Goal: Information Seeking & Learning: Learn about a topic

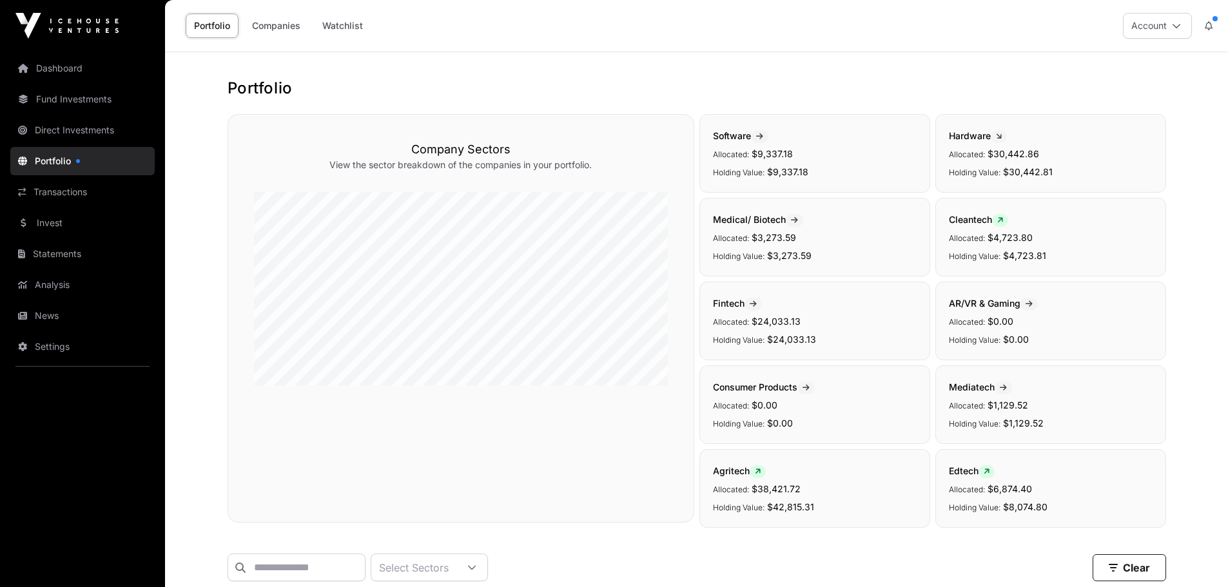
click at [70, 163] on link "Portfolio" at bounding box center [82, 161] width 144 height 28
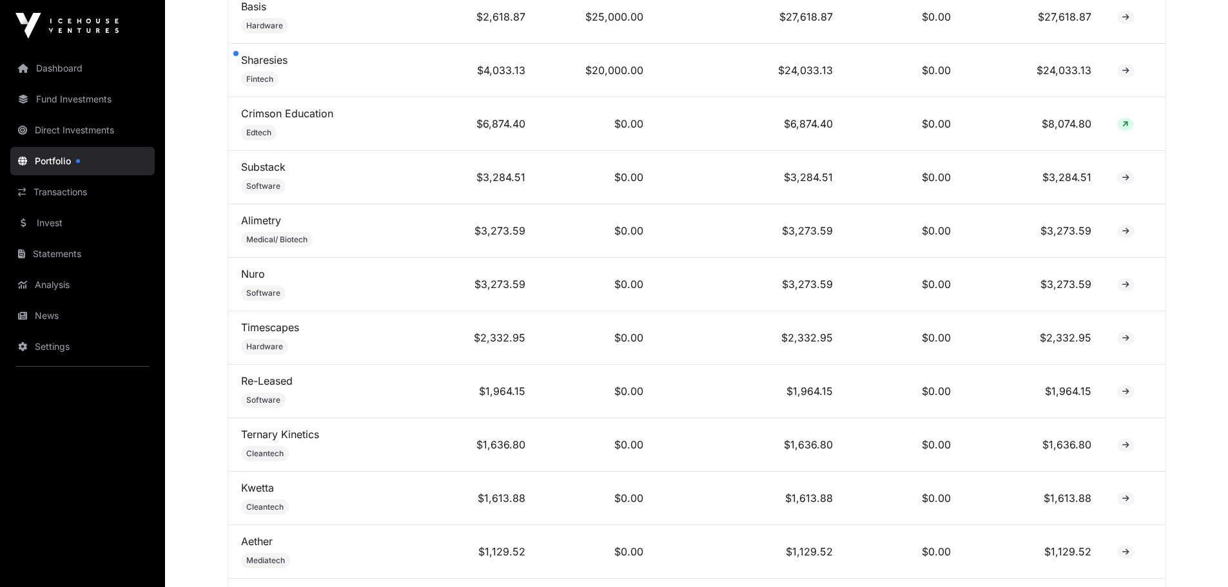
scroll to position [675, 0]
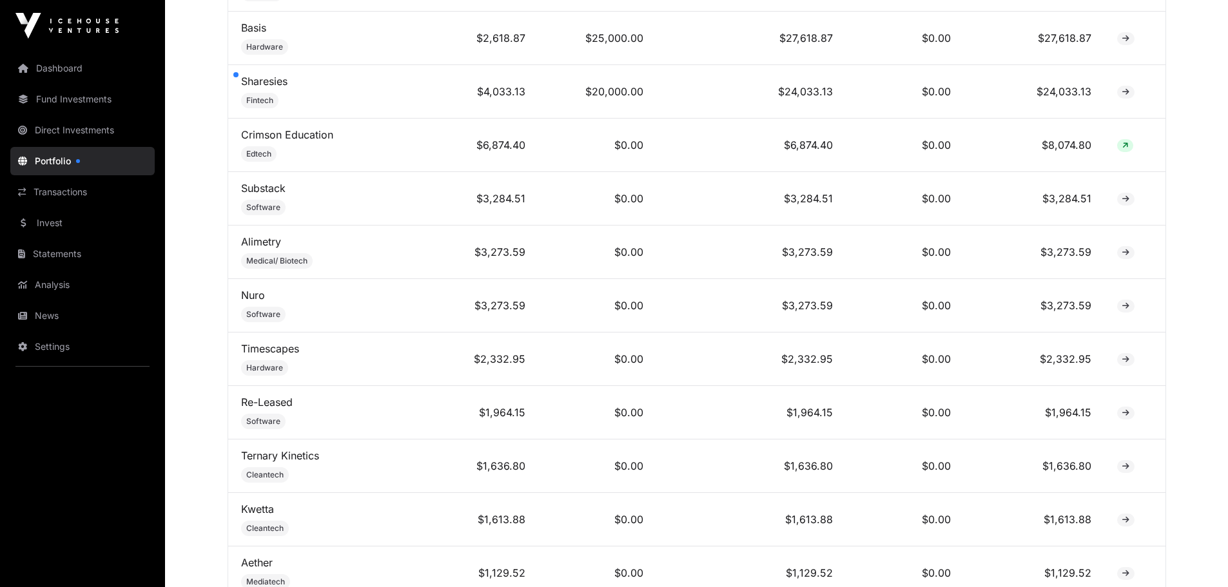
click at [76, 110] on link "Fund Investments" at bounding box center [82, 99] width 144 height 28
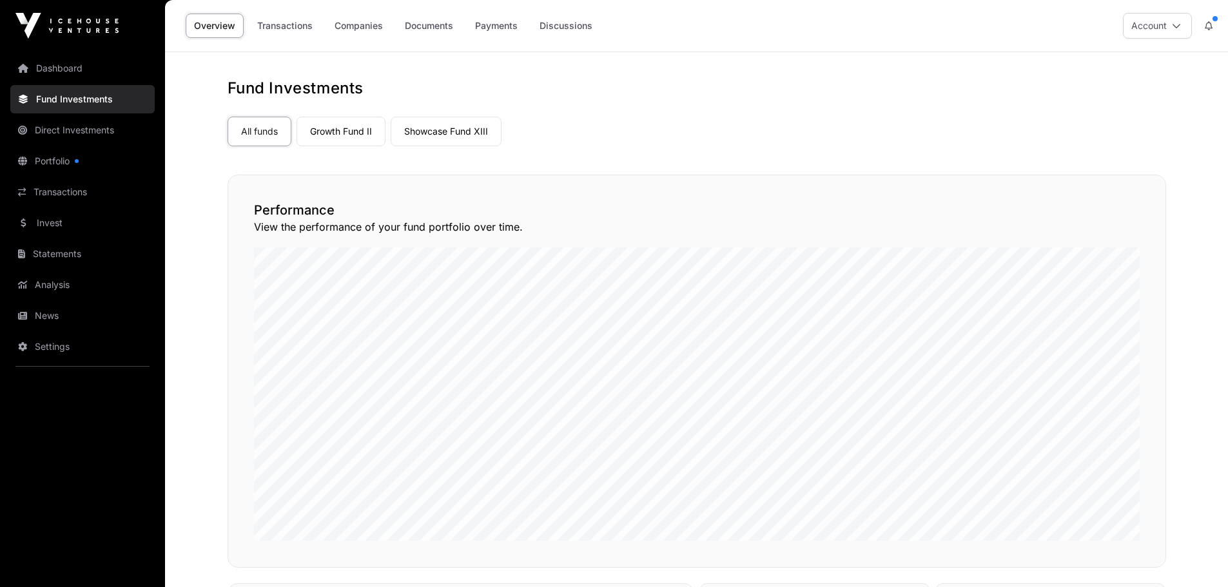
click at [444, 134] on link "Showcase Fund XIII" at bounding box center [446, 132] width 111 height 30
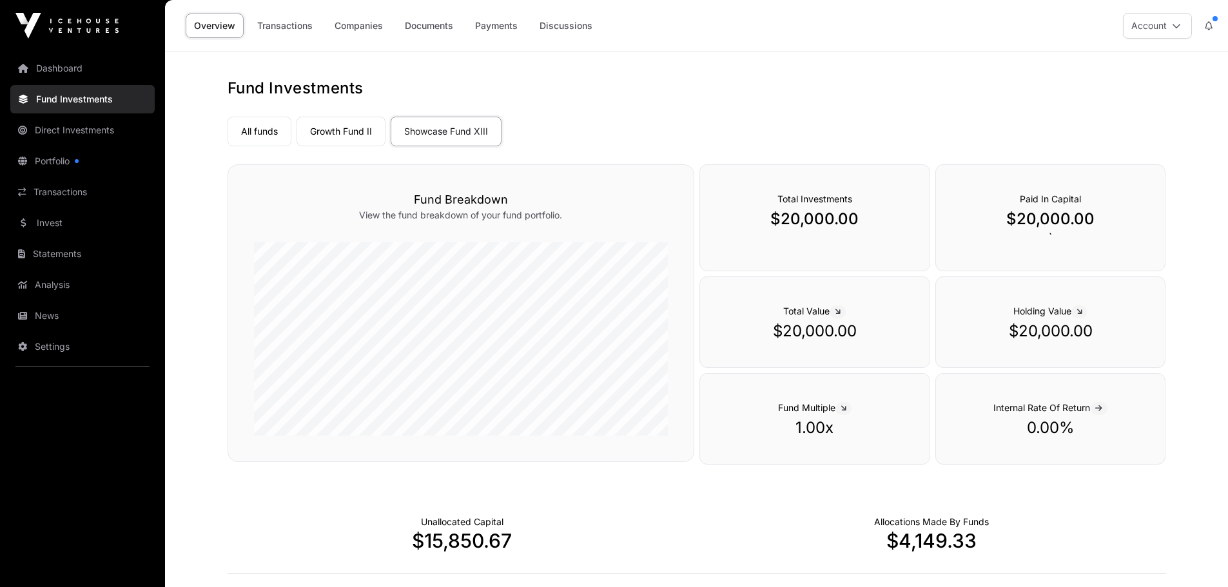
click at [354, 31] on link "Companies" at bounding box center [358, 26] width 65 height 25
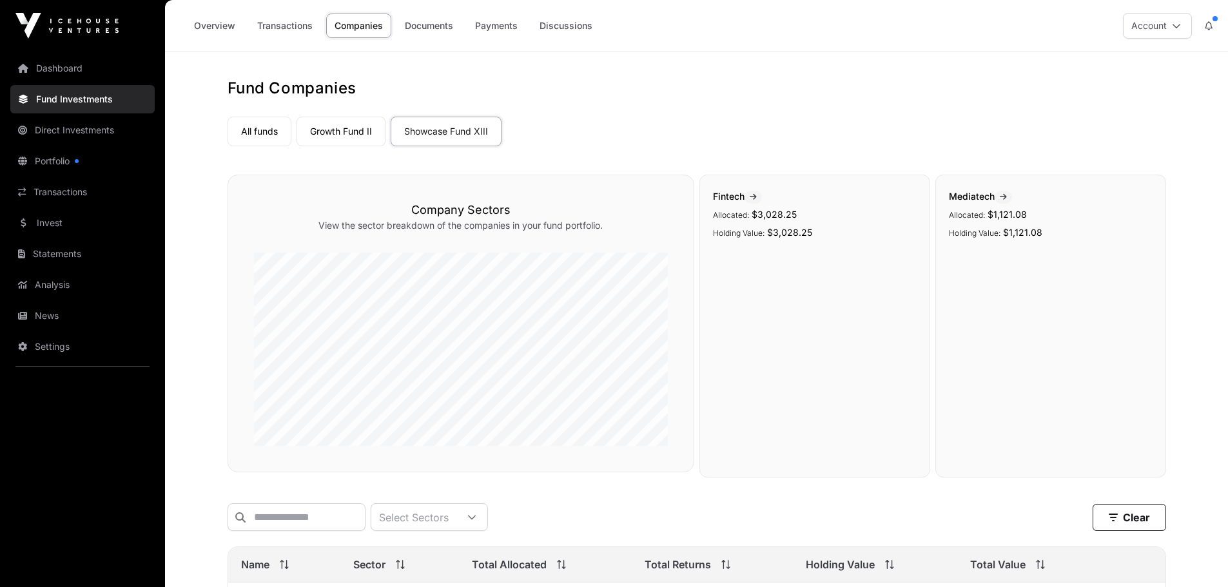
click at [257, 126] on link "All funds" at bounding box center [260, 132] width 64 height 30
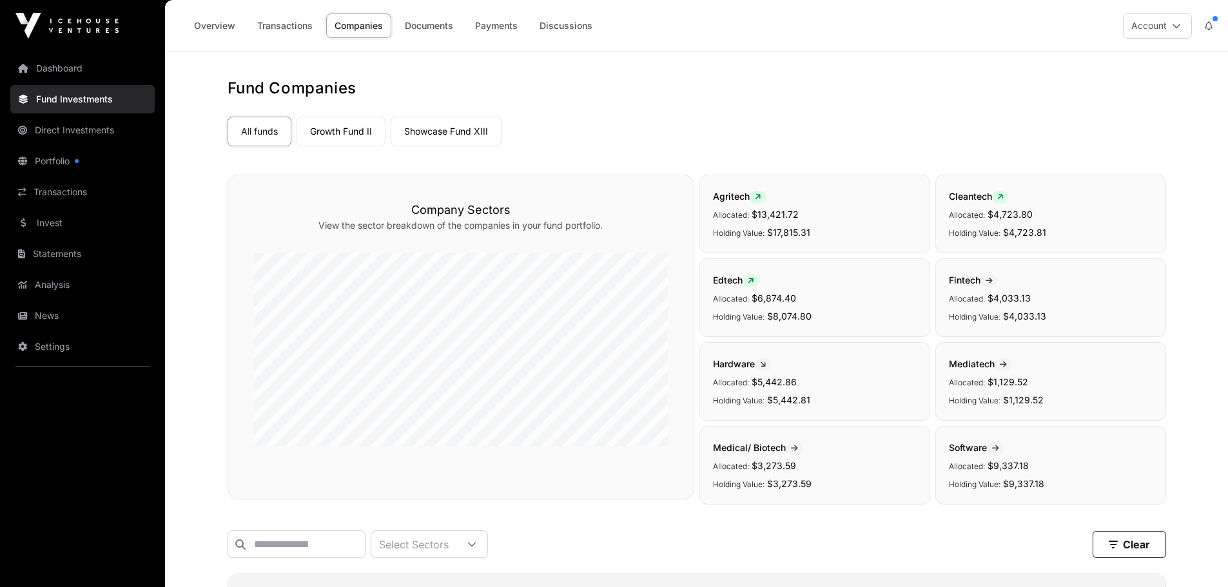
click at [56, 165] on link "Portfolio" at bounding box center [82, 161] width 144 height 28
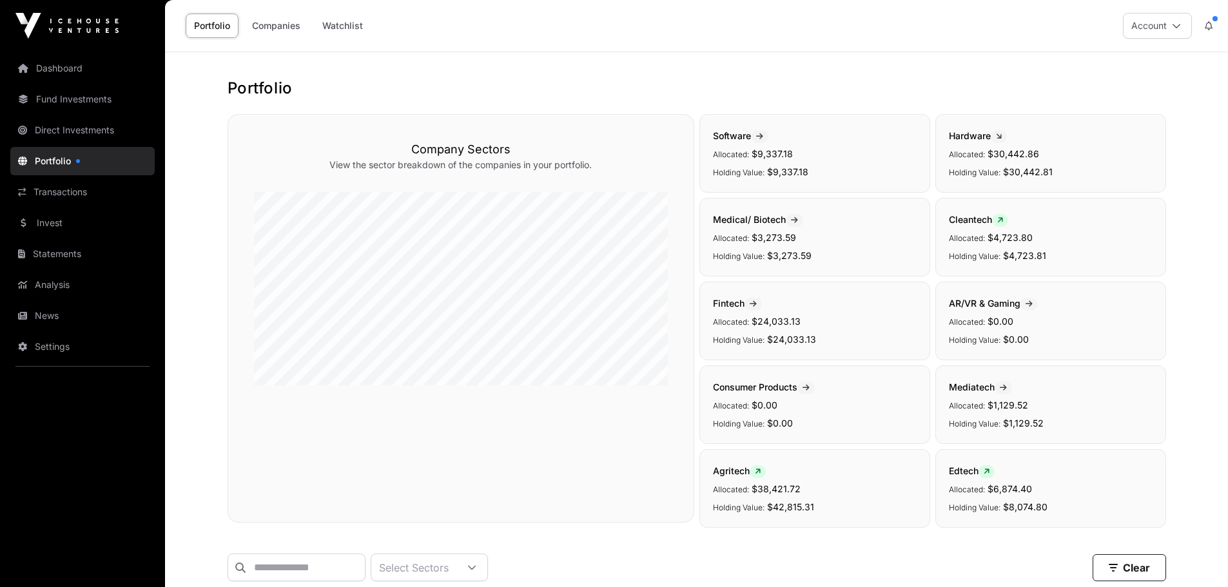
click at [291, 30] on link "Companies" at bounding box center [276, 26] width 65 height 25
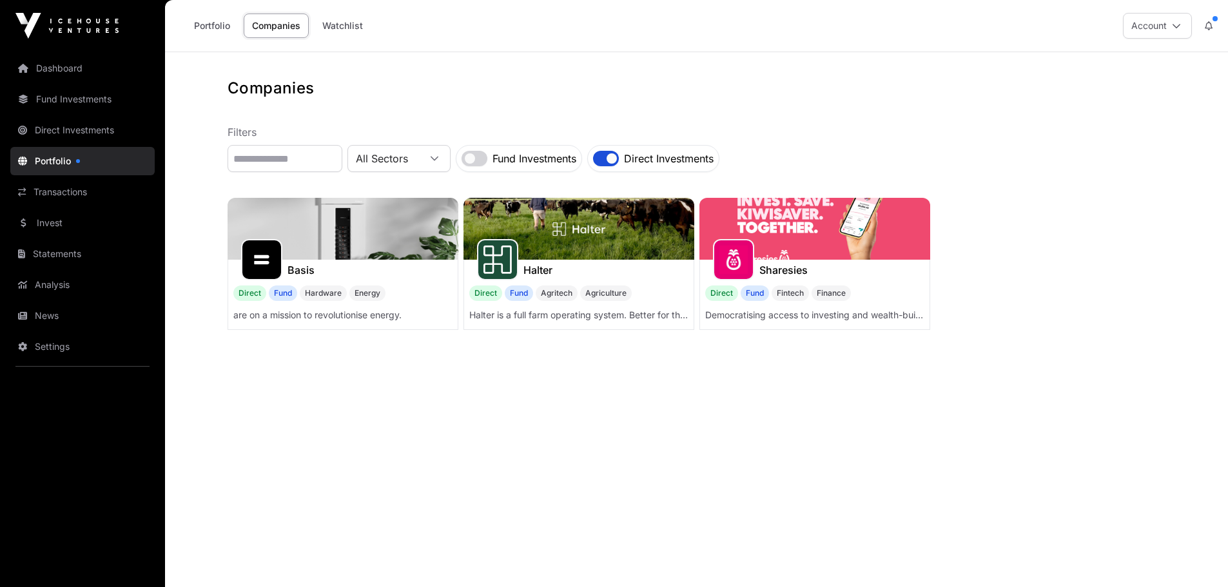
click at [368, 239] on img at bounding box center [343, 229] width 231 height 62
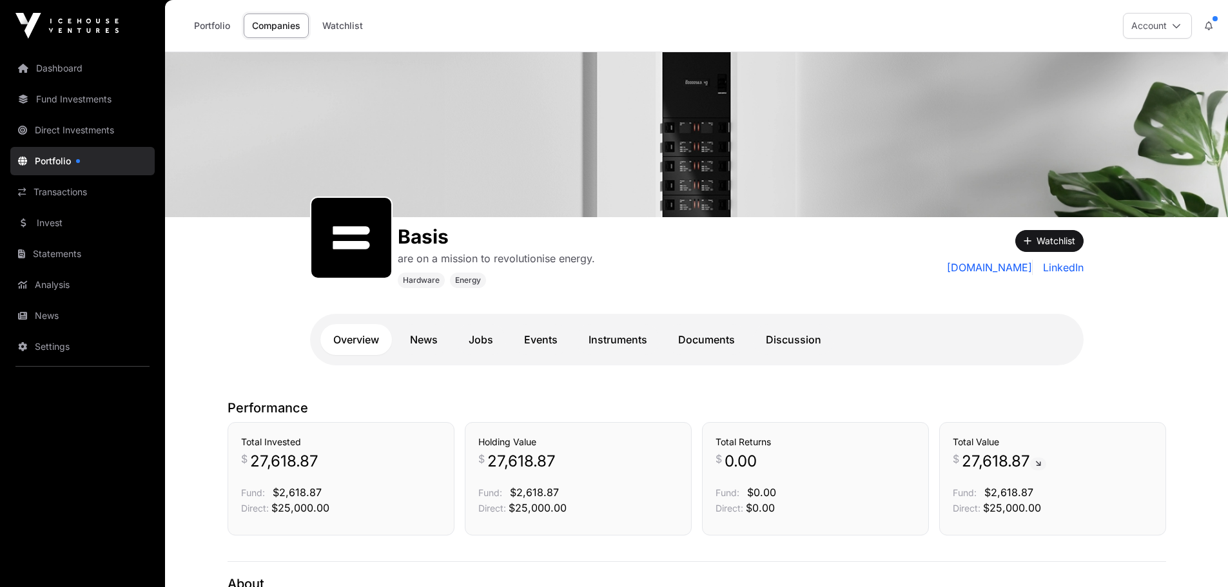
click at [796, 342] on link "Discussion" at bounding box center [793, 339] width 81 height 31
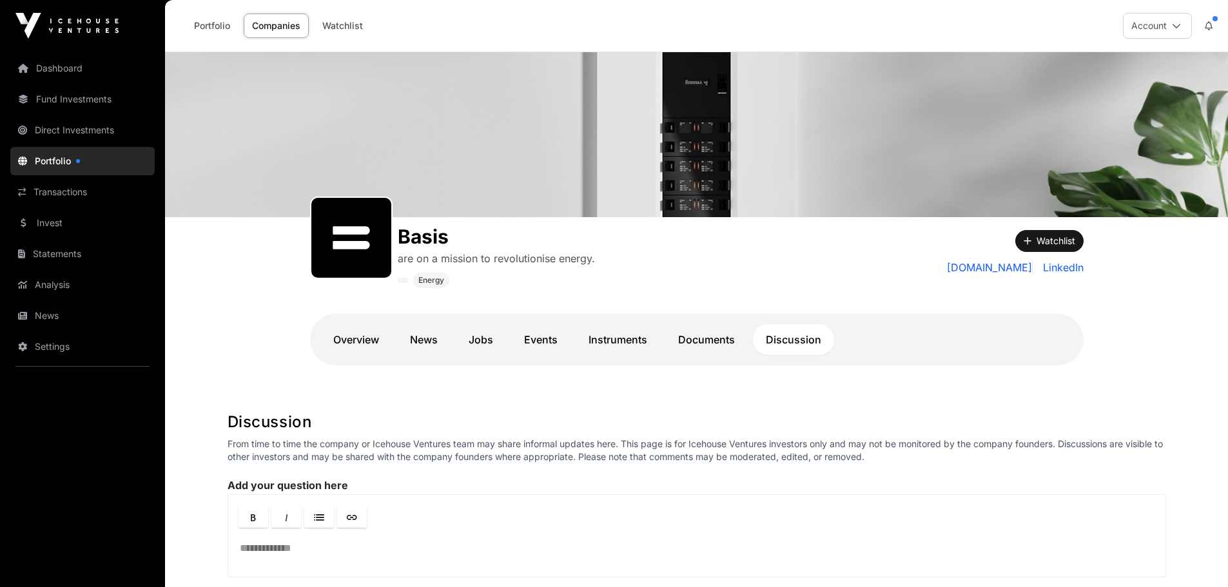
click at [698, 332] on link "Documents" at bounding box center [706, 339] width 83 height 31
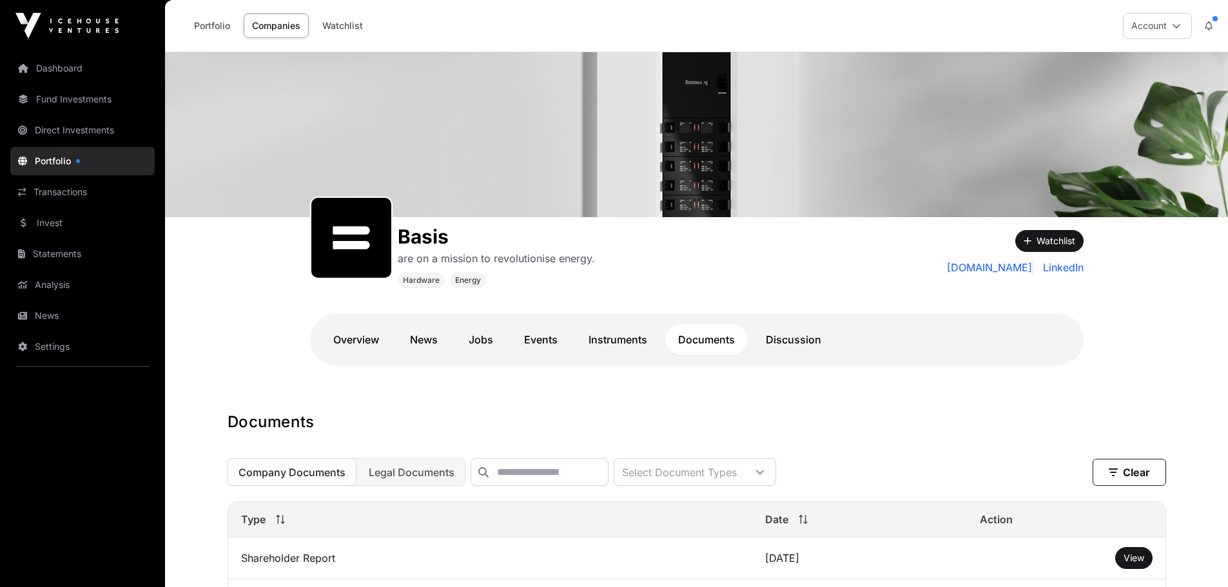
click at [269, 23] on link "Companies" at bounding box center [276, 26] width 65 height 25
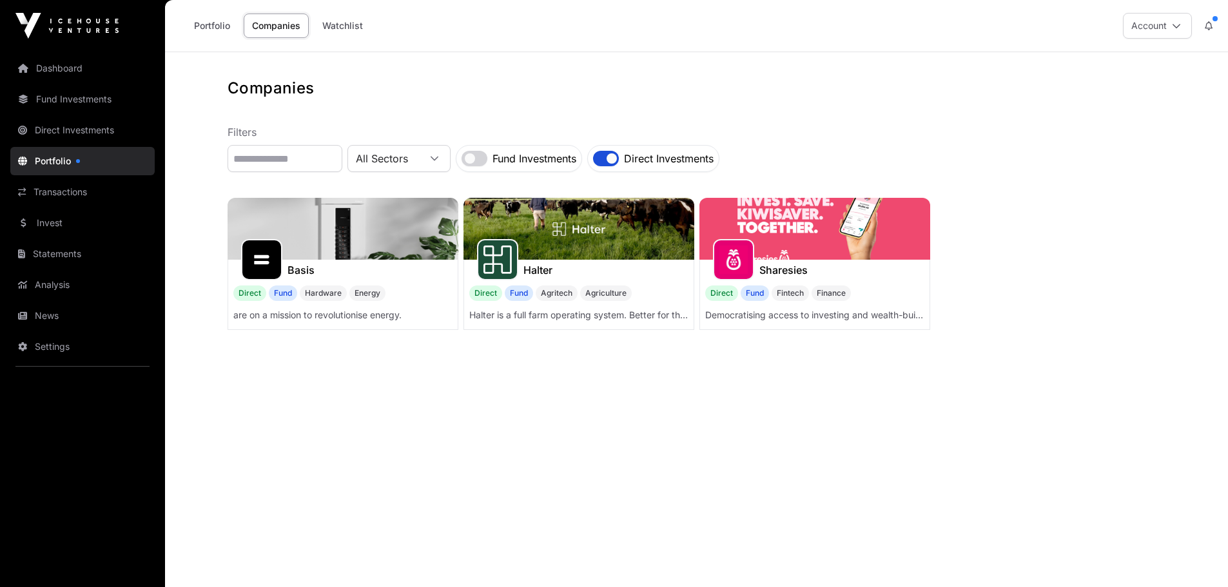
click at [775, 222] on img at bounding box center [815, 229] width 231 height 62
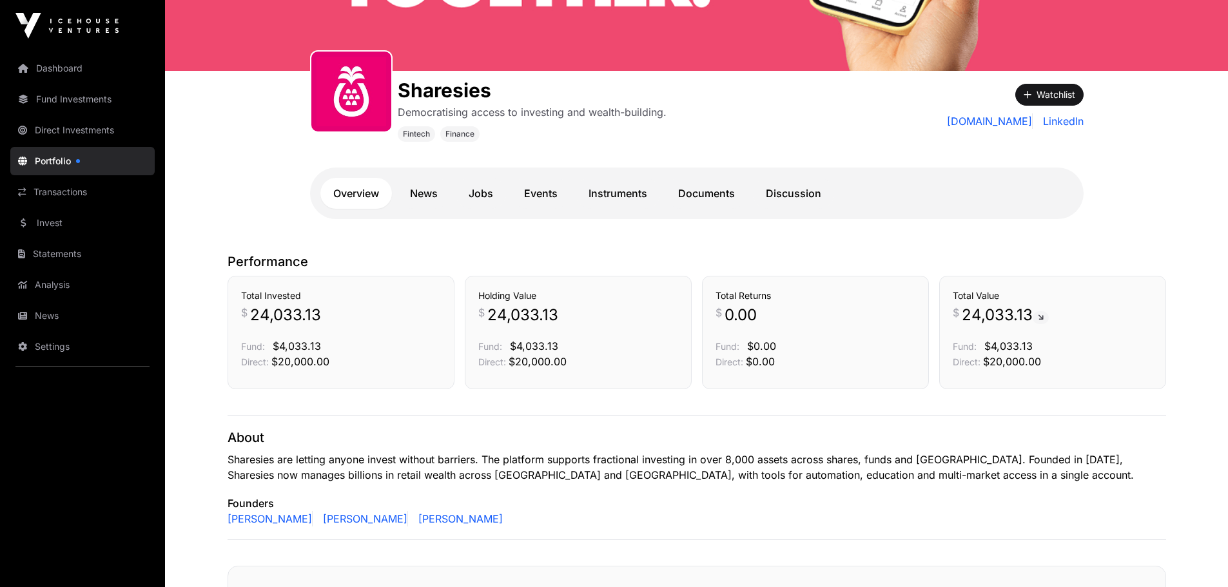
scroll to position [193, 0]
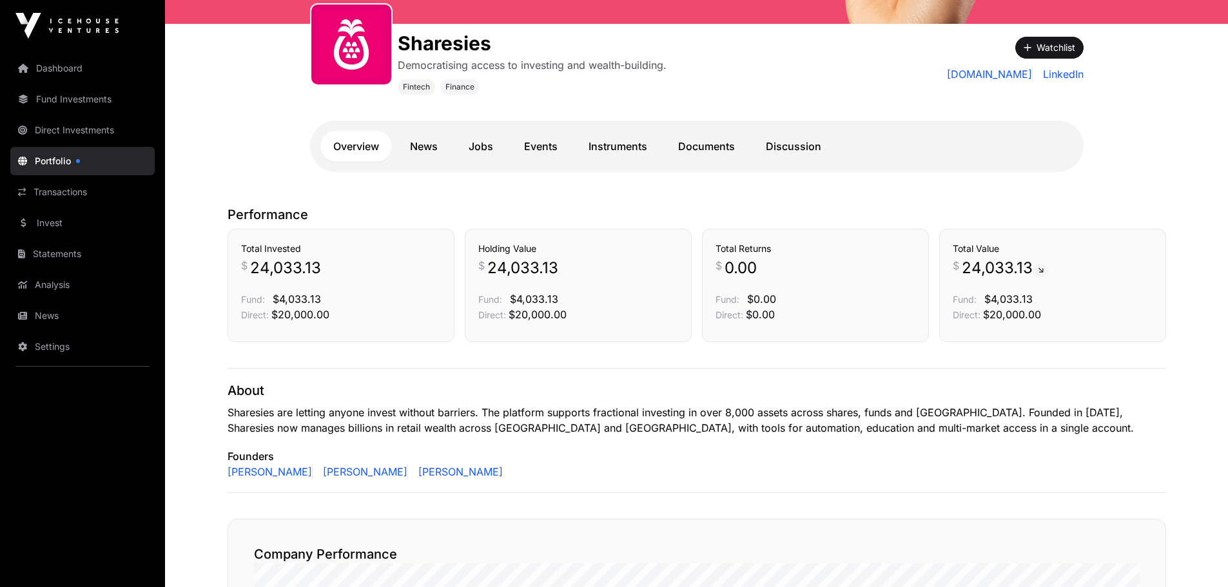
click at [686, 147] on link "Documents" at bounding box center [706, 146] width 83 height 31
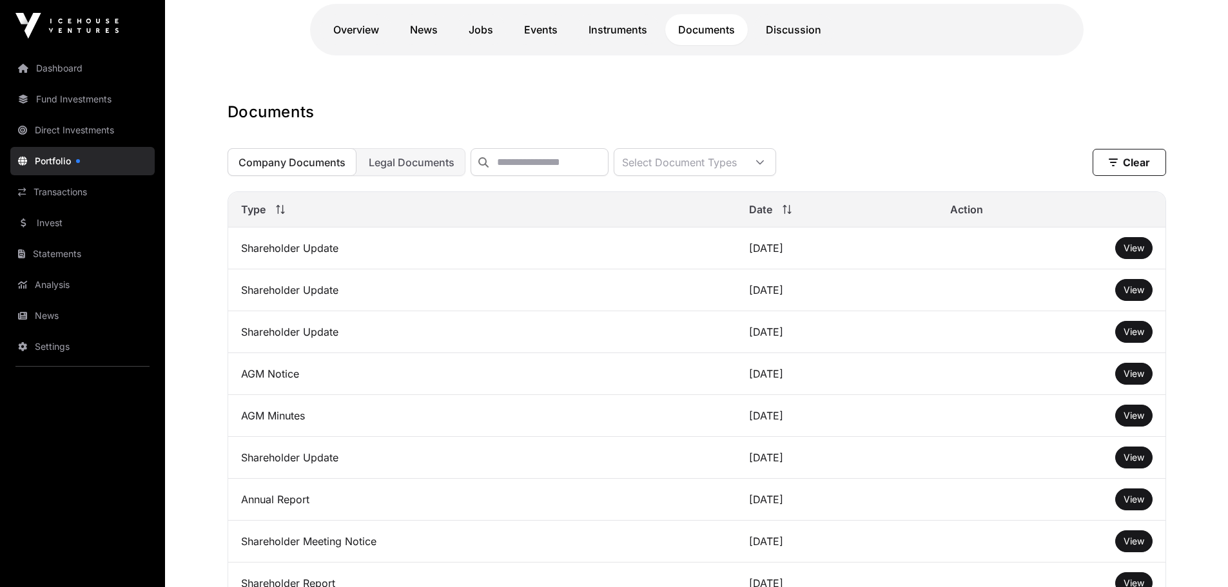
scroll to position [387, 0]
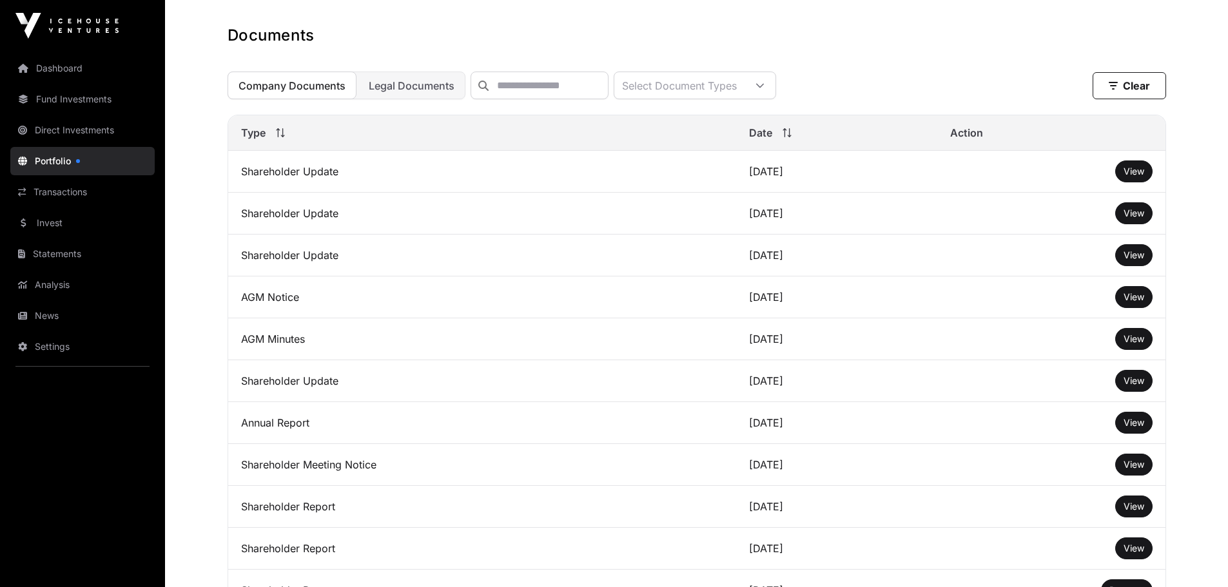
click at [1139, 177] on span "View" at bounding box center [1134, 171] width 21 height 11
click at [1130, 386] on span "View" at bounding box center [1134, 380] width 21 height 11
click at [1139, 428] on span "View" at bounding box center [1134, 422] width 21 height 11
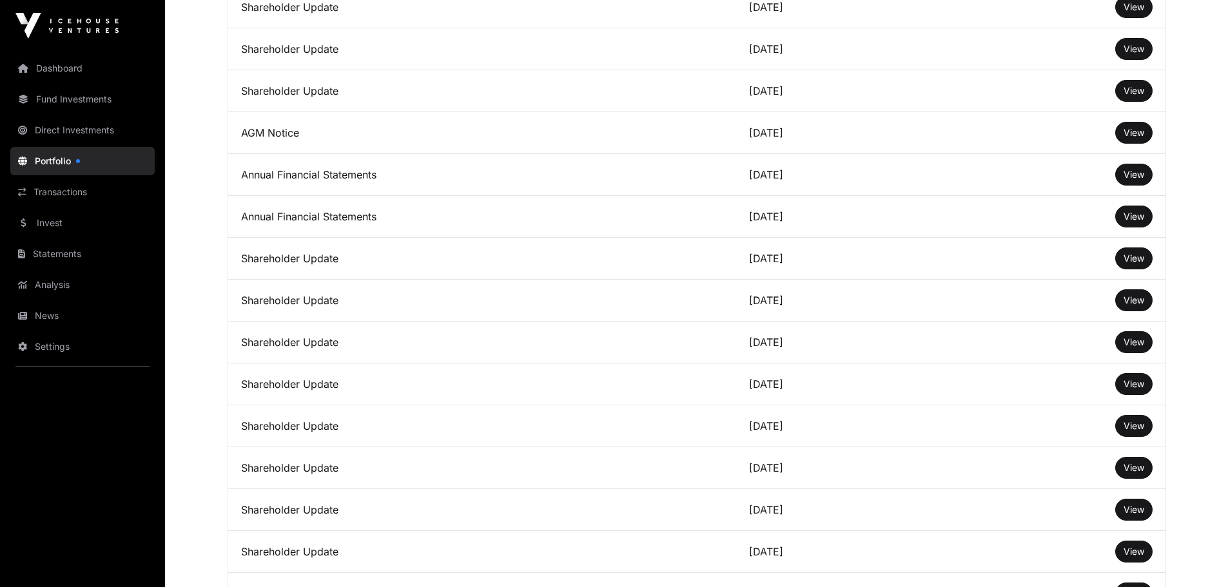
scroll to position [3031, 0]
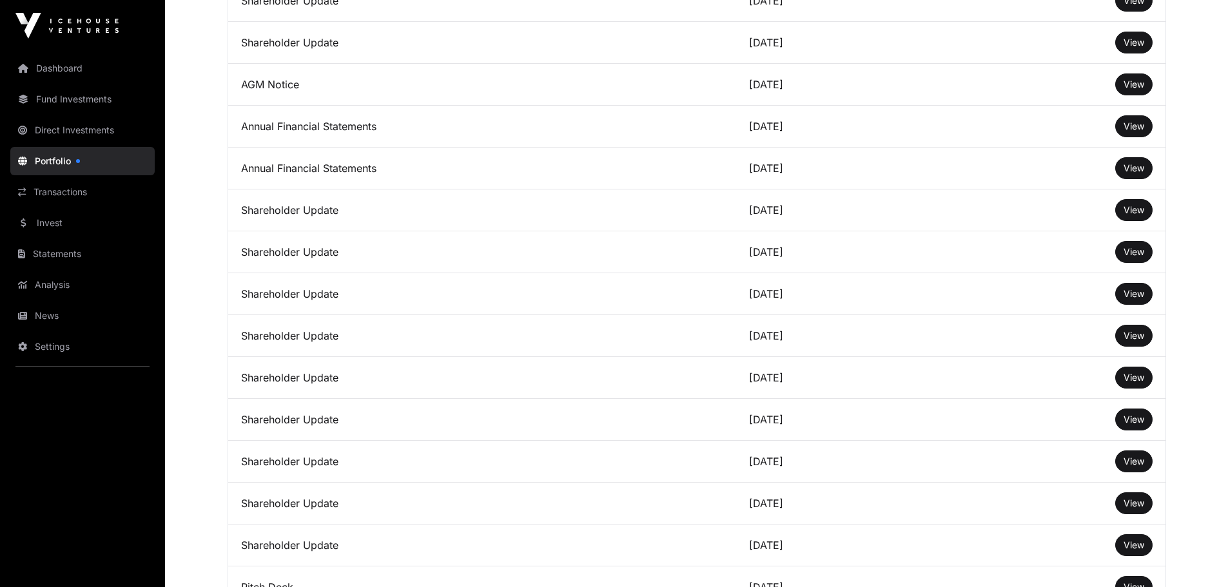
click at [1132, 215] on span "View" at bounding box center [1134, 209] width 21 height 11
click at [56, 197] on link "Transactions" at bounding box center [82, 192] width 144 height 28
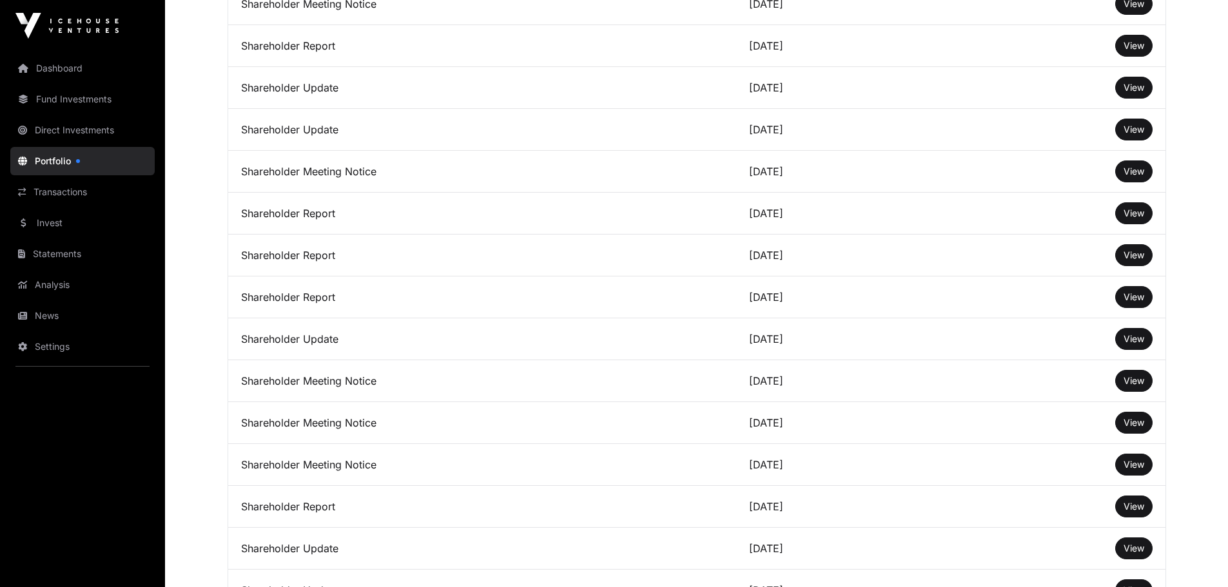
click at [67, 187] on link "Transactions" at bounding box center [82, 192] width 144 height 28
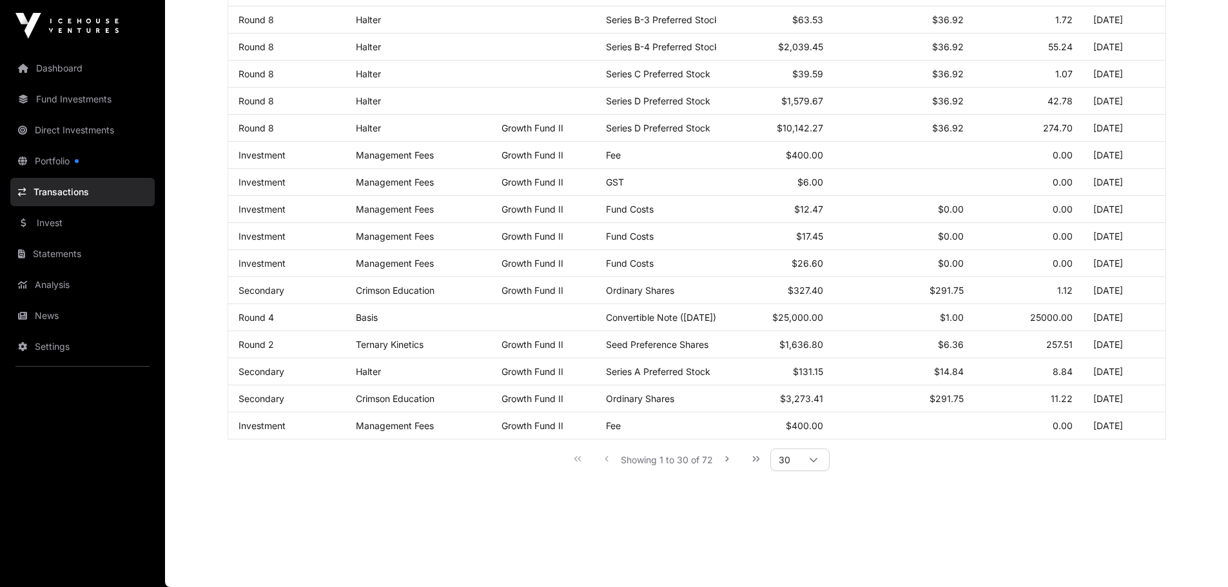
scroll to position [606, 0]
click at [93, 227] on link "Invest" at bounding box center [82, 223] width 144 height 28
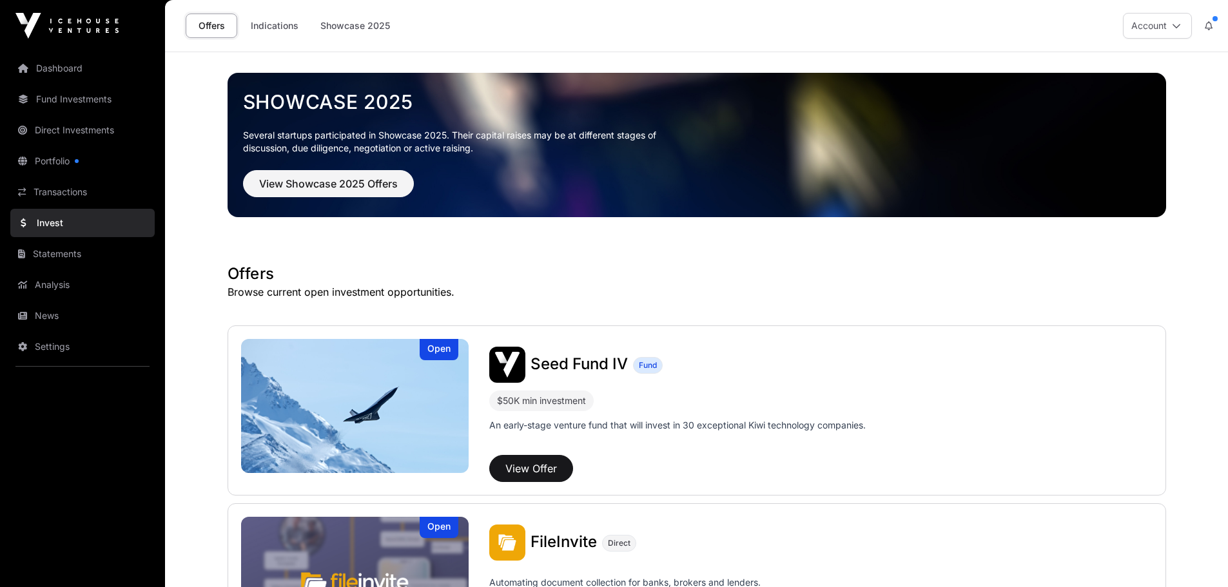
click at [273, 28] on link "Indications" at bounding box center [274, 26] width 64 height 25
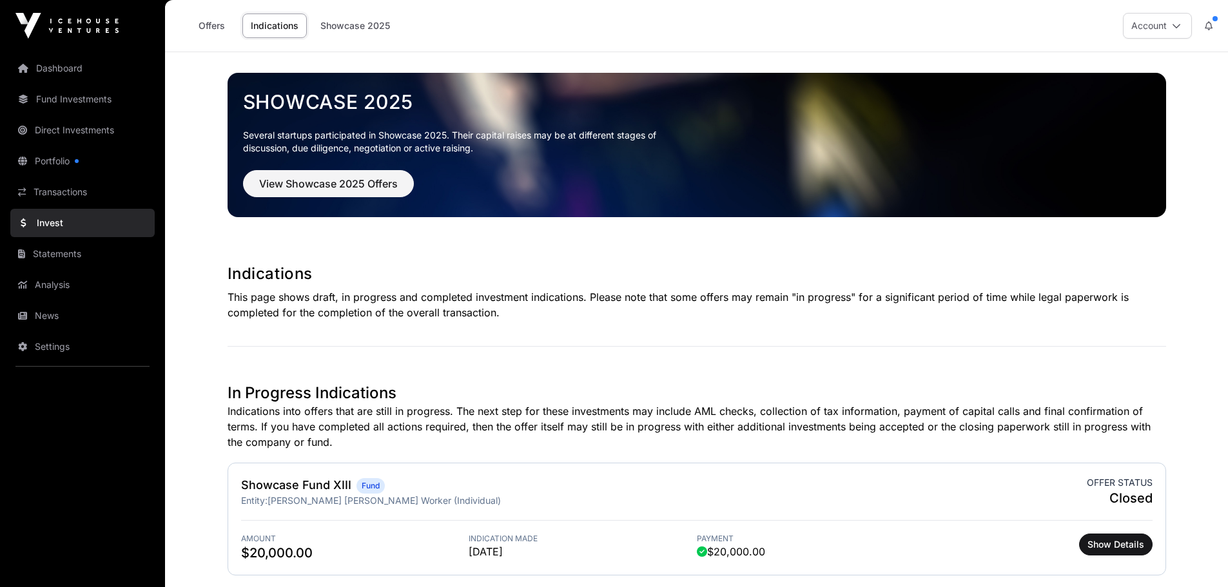
click at [360, 19] on link "Showcase 2025" at bounding box center [355, 26] width 86 height 25
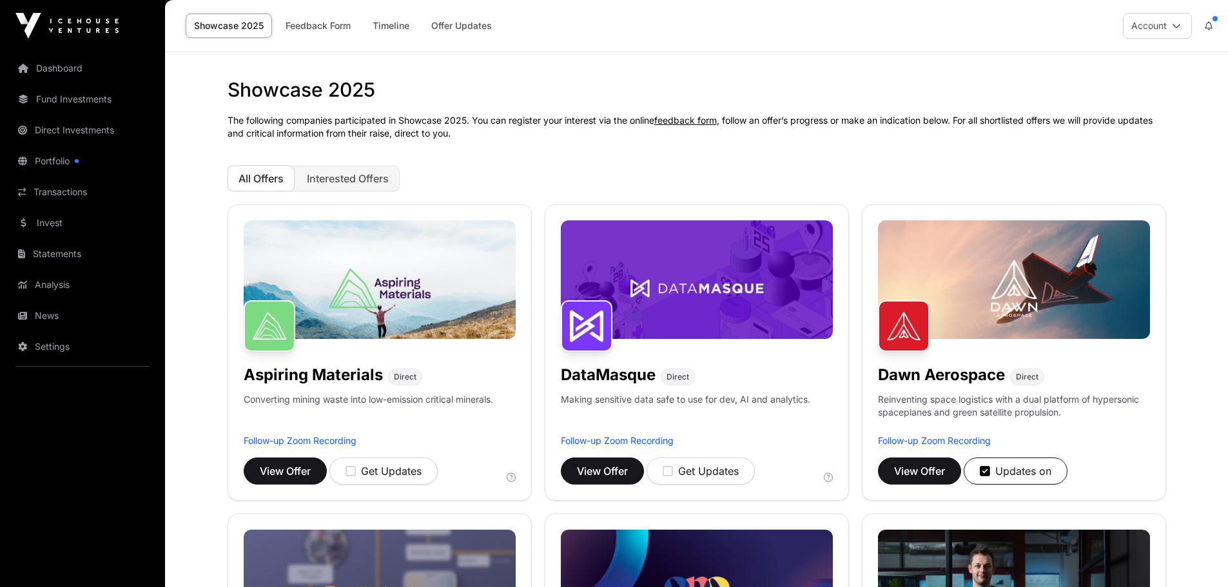
click at [471, 28] on link "Offer Updates" at bounding box center [461, 26] width 77 height 25
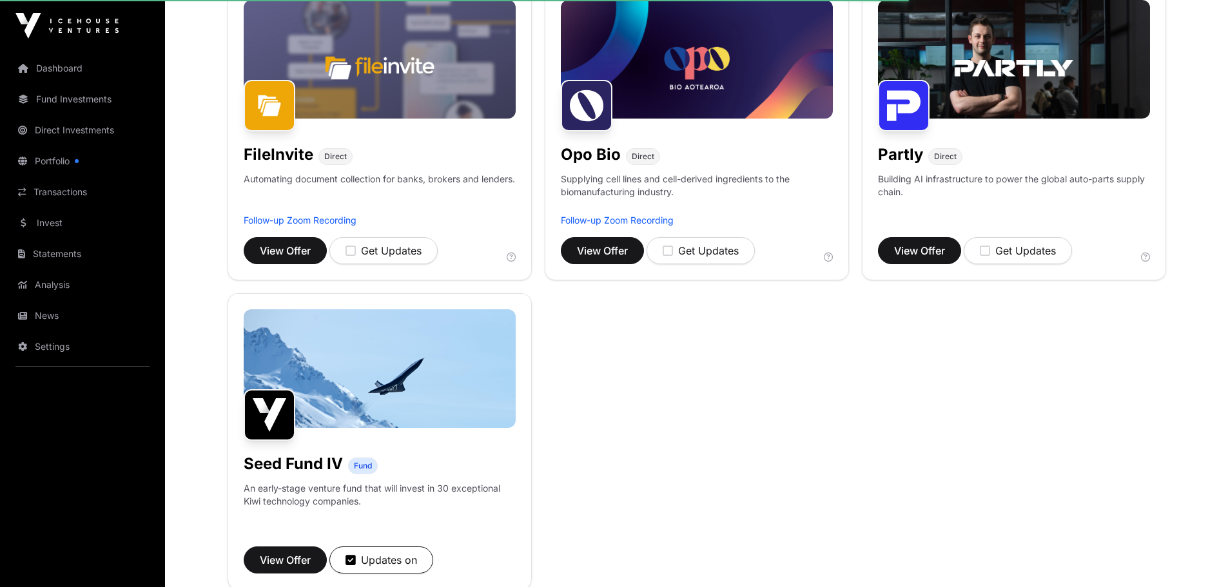
scroll to position [580, 0]
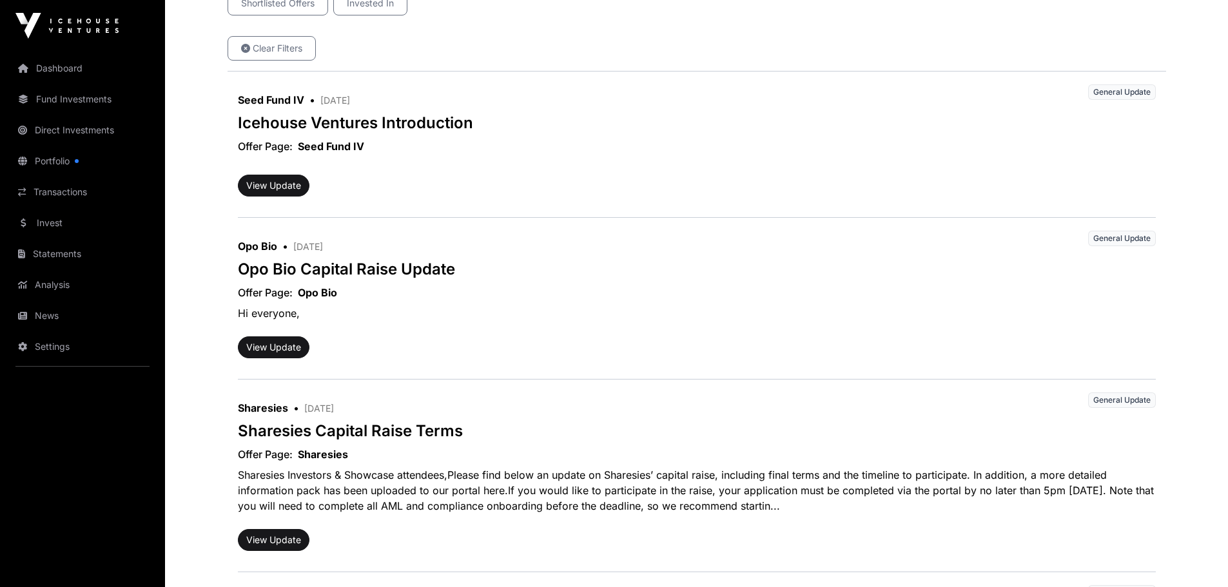
scroll to position [258, 0]
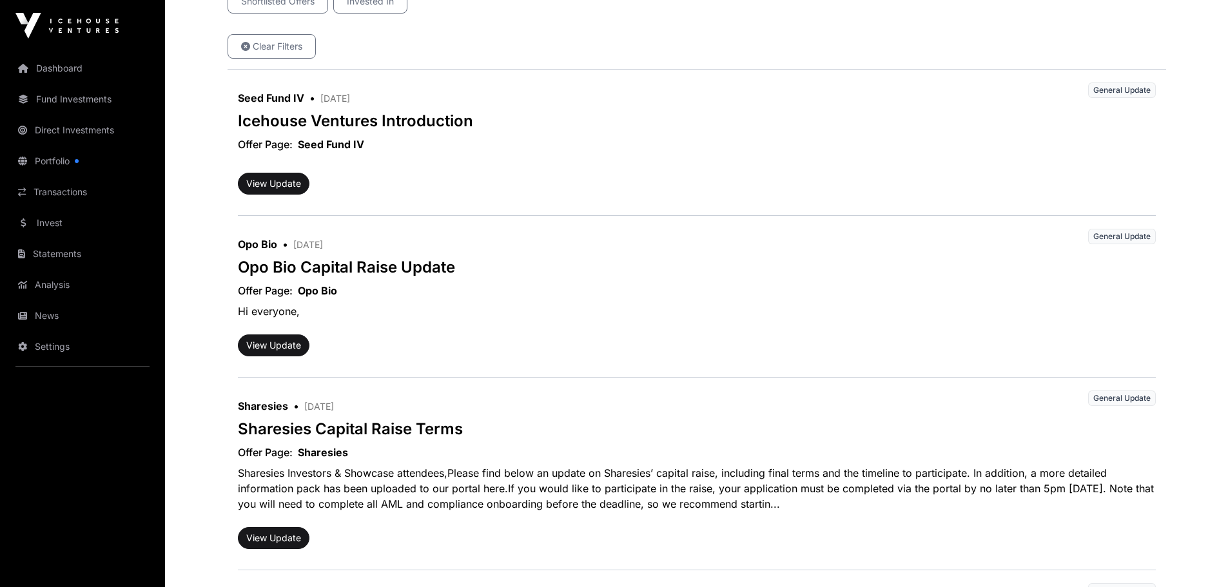
click at [331, 146] on link "Seed Fund IV" at bounding box center [331, 144] width 66 height 15
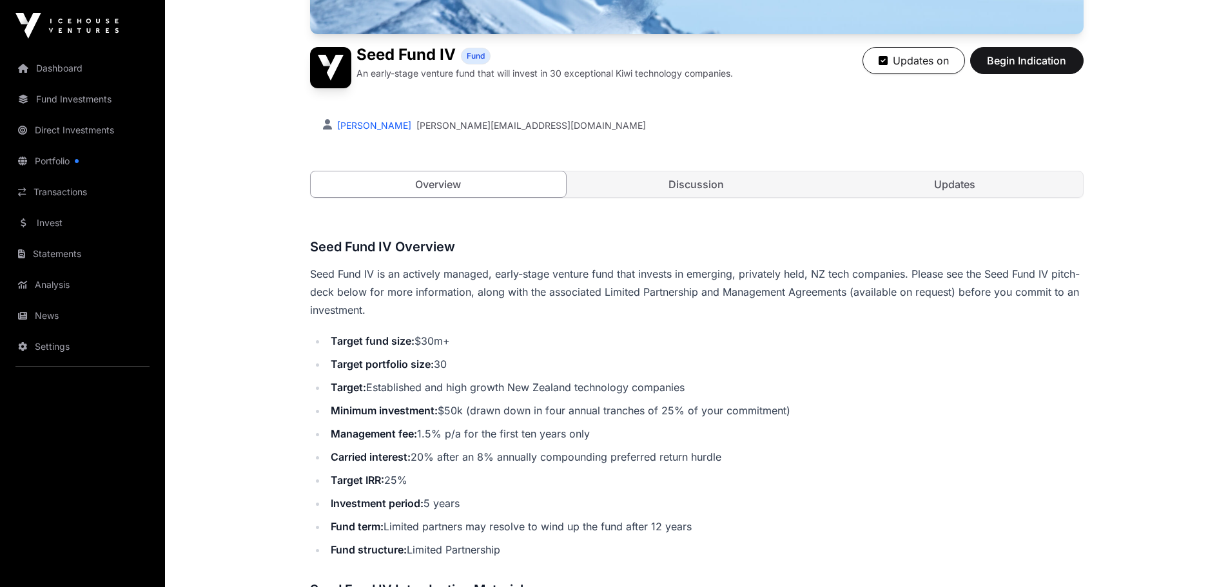
scroll to position [258, 0]
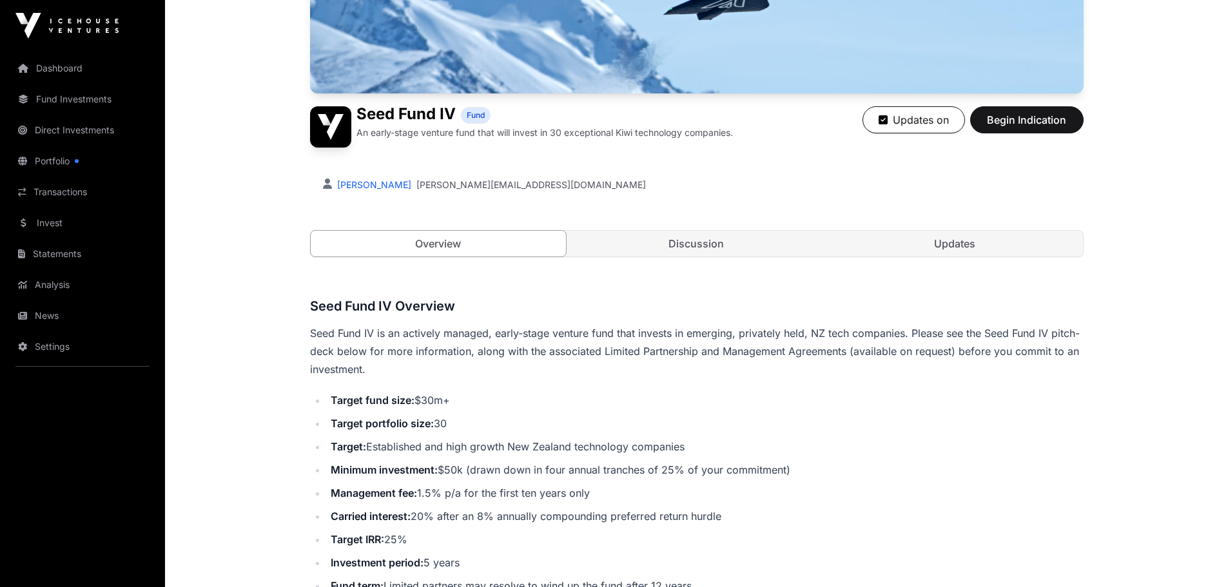
click at [998, 256] on link "Updates" at bounding box center [955, 244] width 256 height 26
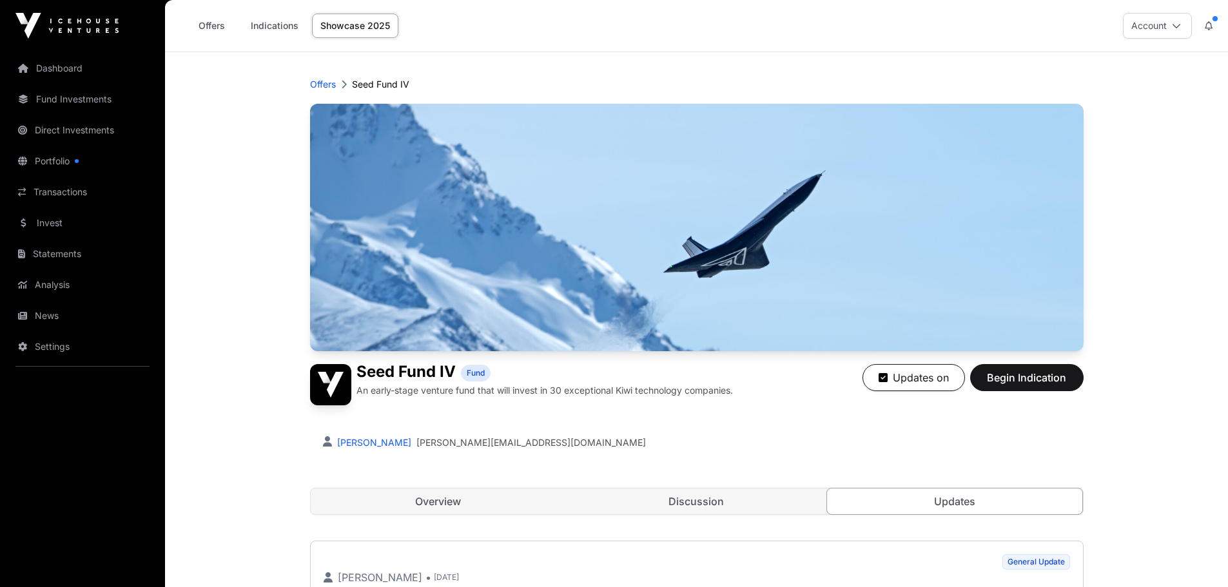
click at [280, 27] on link "Indications" at bounding box center [274, 26] width 64 height 25
click at [46, 157] on link "Portfolio" at bounding box center [82, 161] width 144 height 28
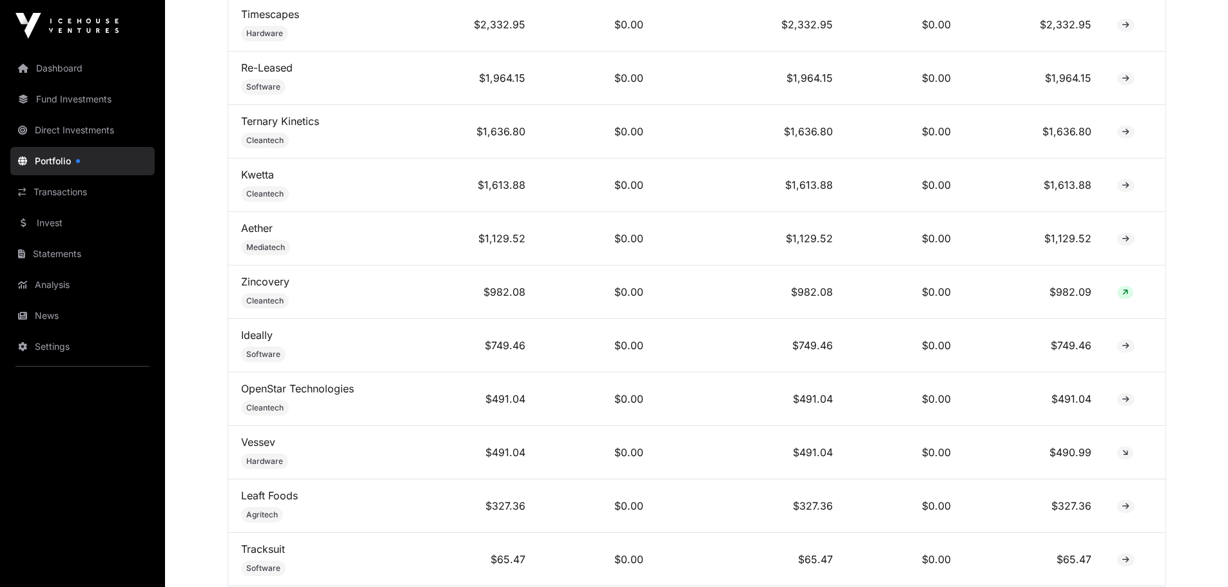
scroll to position [1127, 0]
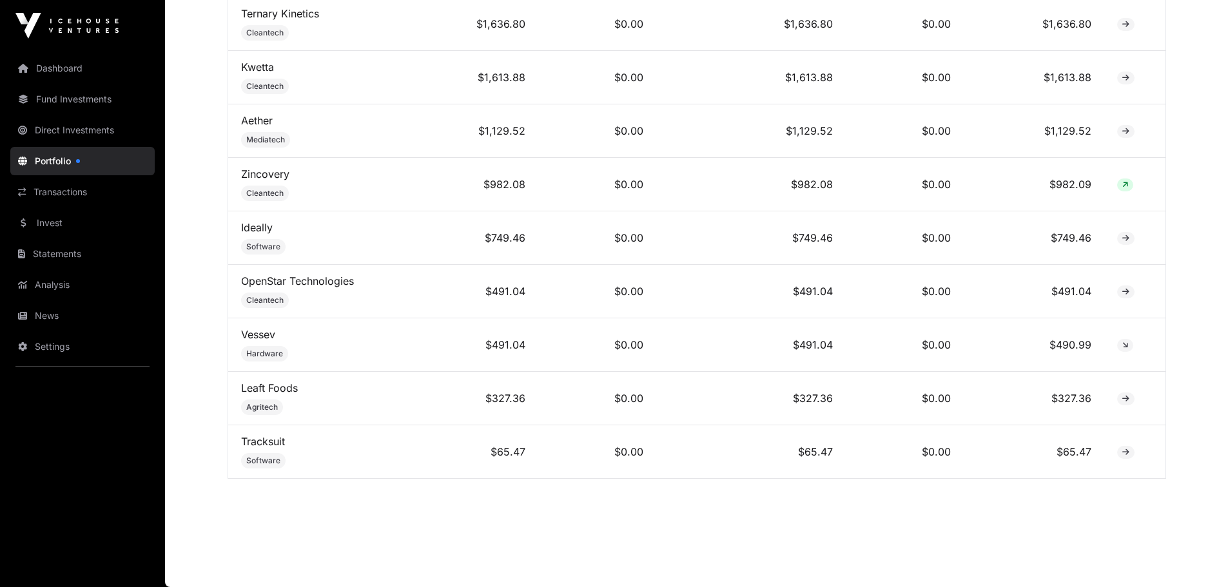
click at [47, 313] on link "News" at bounding box center [82, 316] width 144 height 28
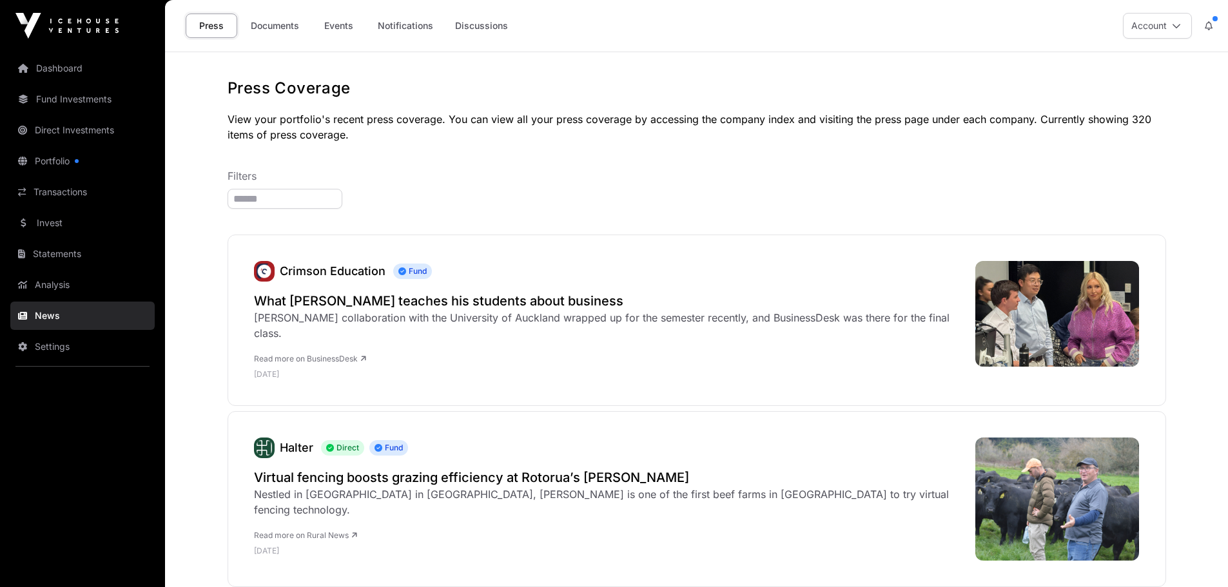
click at [298, 9] on div "Press Documents Events Notifications Discussions" at bounding box center [348, 26] width 351 height 40
click at [288, 25] on link "Documents" at bounding box center [274, 26] width 65 height 25
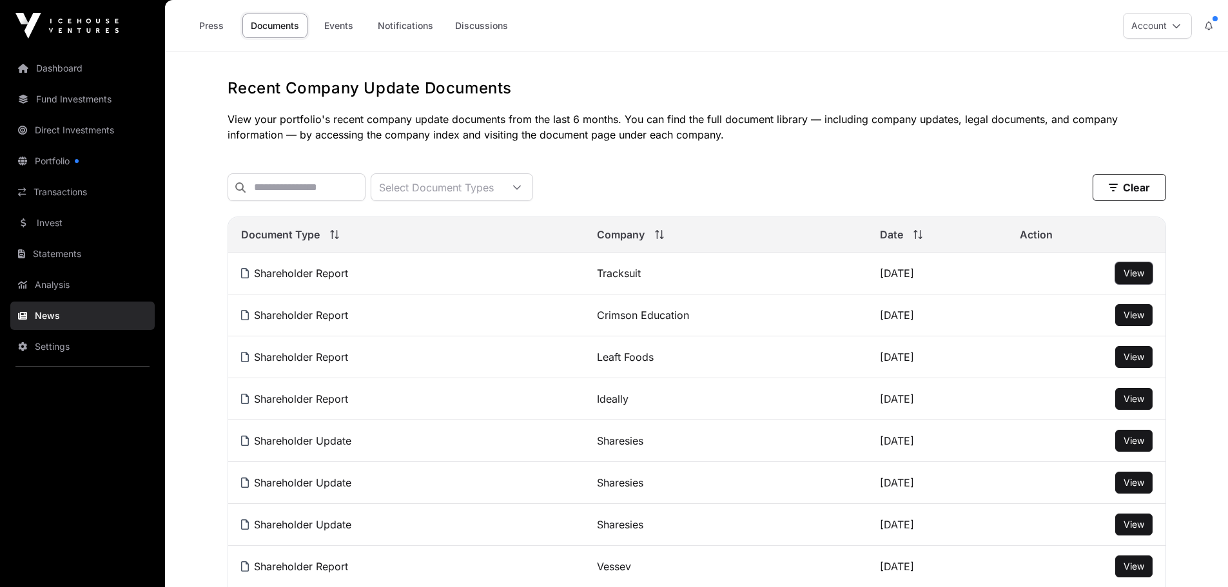
click at [1131, 284] on button "View" at bounding box center [1134, 273] width 37 height 22
click at [1134, 279] on span "View" at bounding box center [1134, 273] width 21 height 11
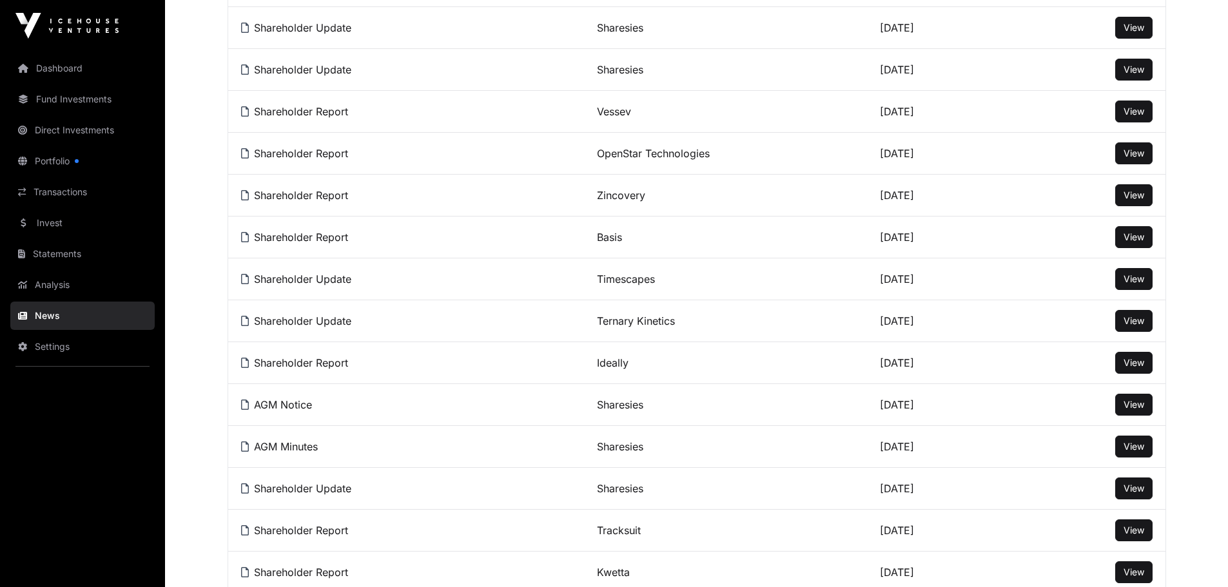
scroll to position [580, 0]
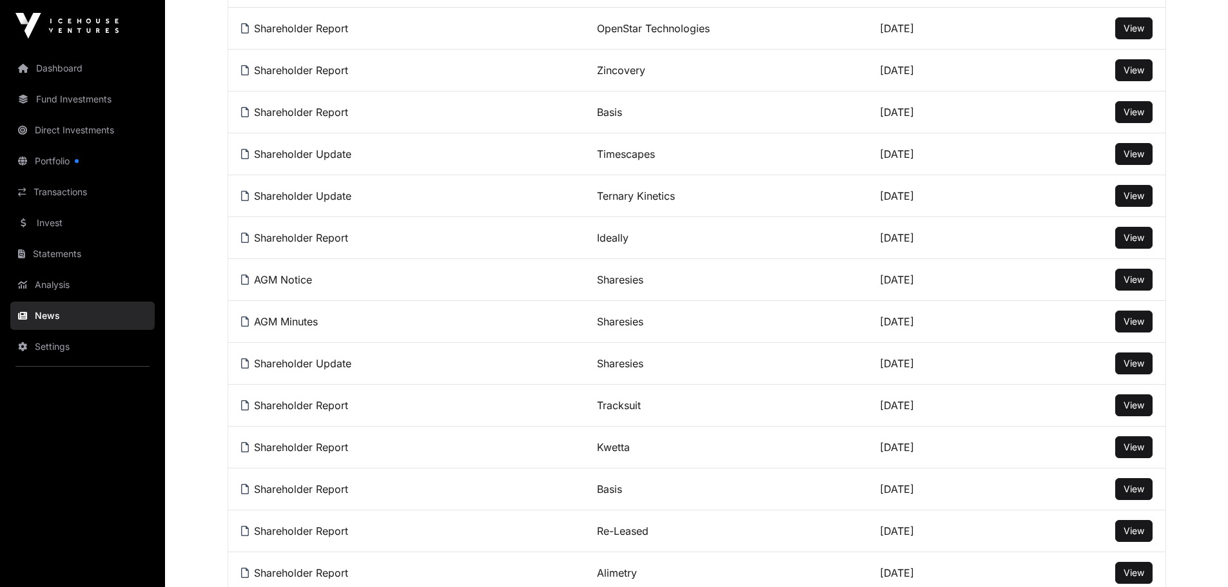
click at [48, 344] on link "Settings" at bounding box center [82, 347] width 144 height 28
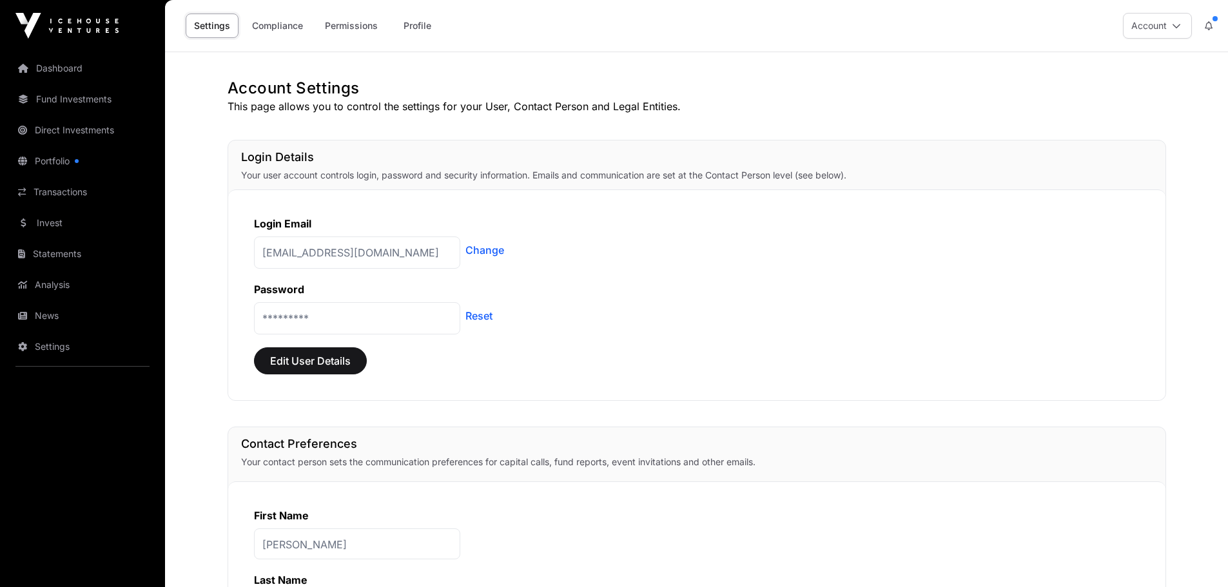
click at [62, 284] on link "Analysis" at bounding box center [82, 285] width 144 height 28
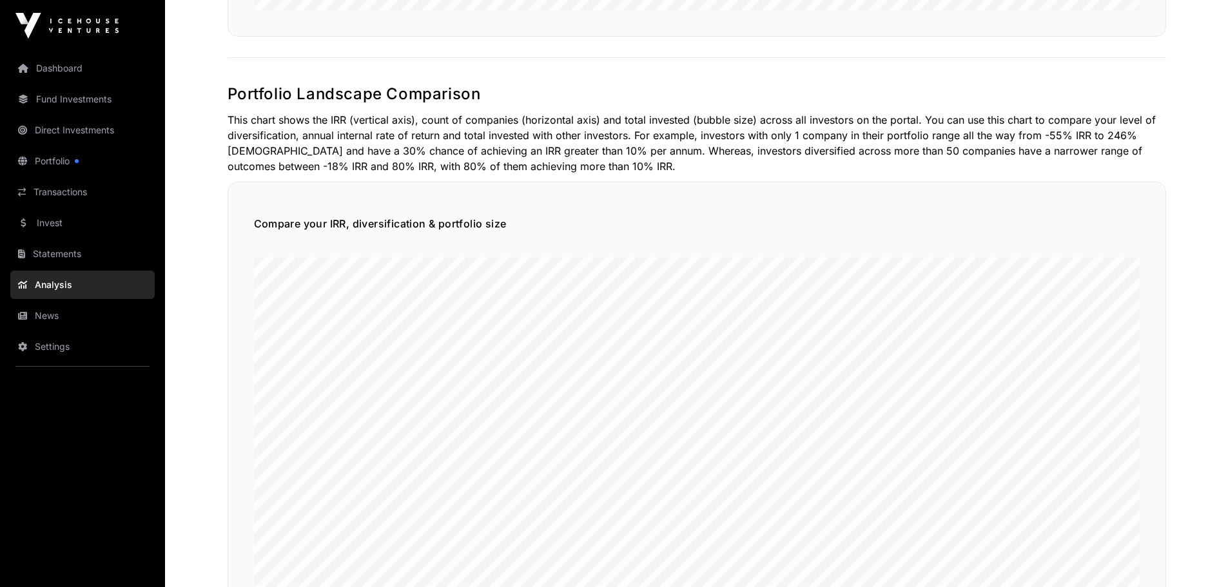
scroll to position [516, 0]
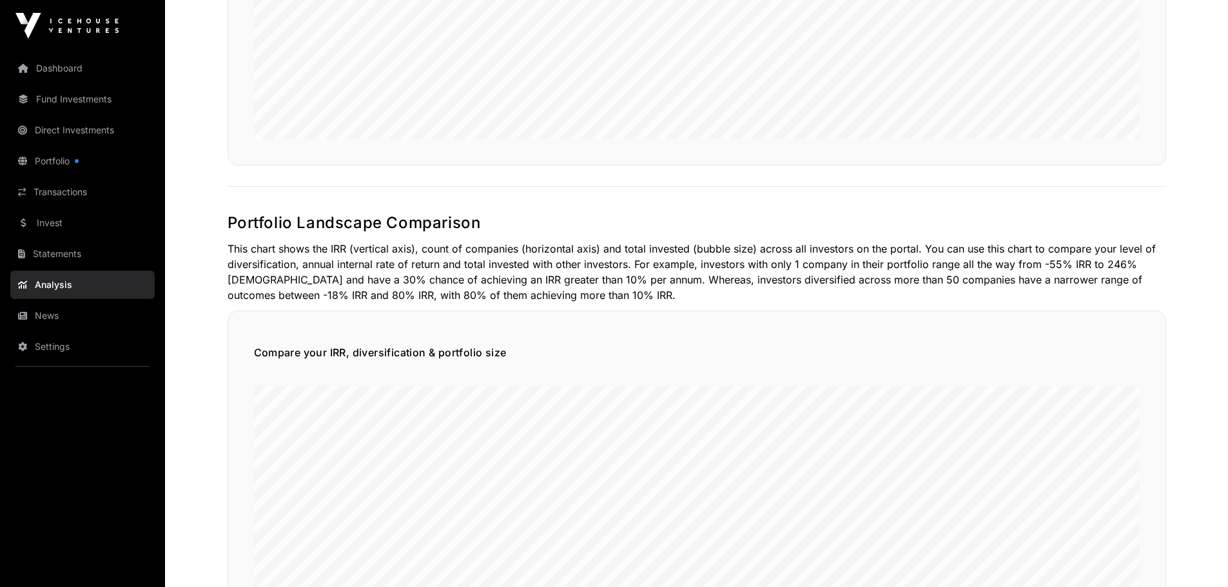
click at [52, 262] on link "Statements" at bounding box center [82, 254] width 144 height 28
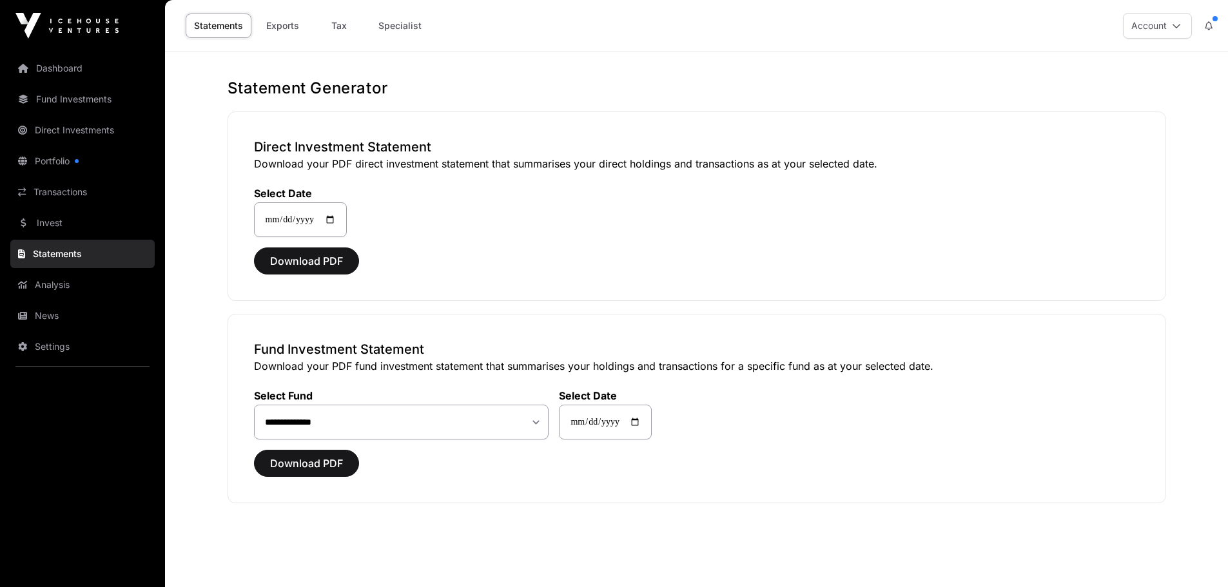
click at [59, 228] on link "Invest" at bounding box center [82, 223] width 144 height 28
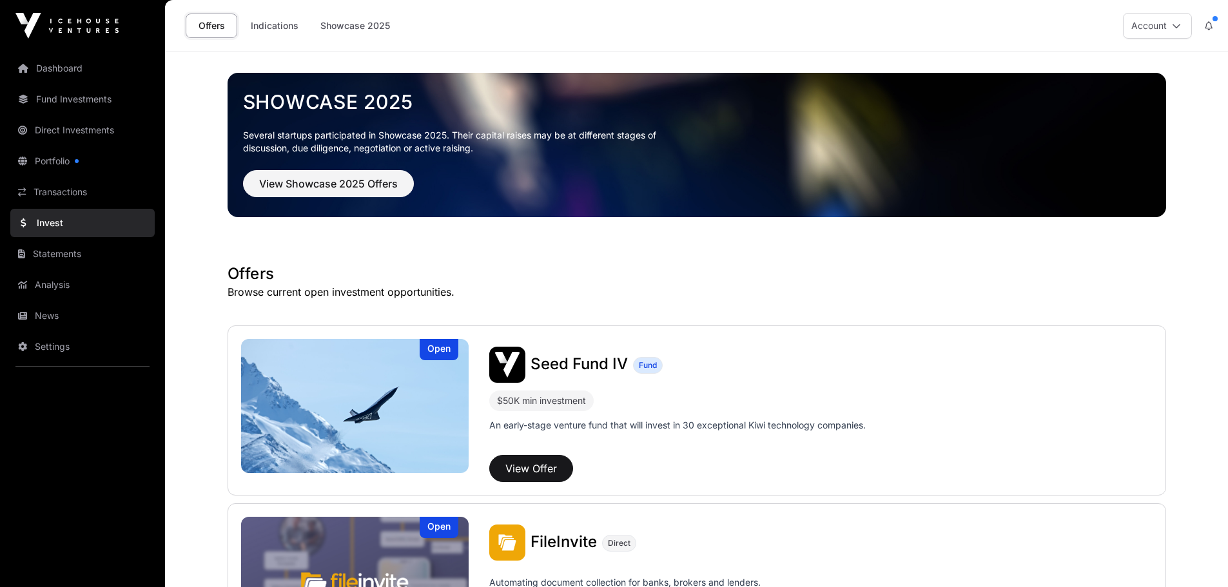
click at [70, 197] on link "Transactions" at bounding box center [82, 192] width 144 height 28
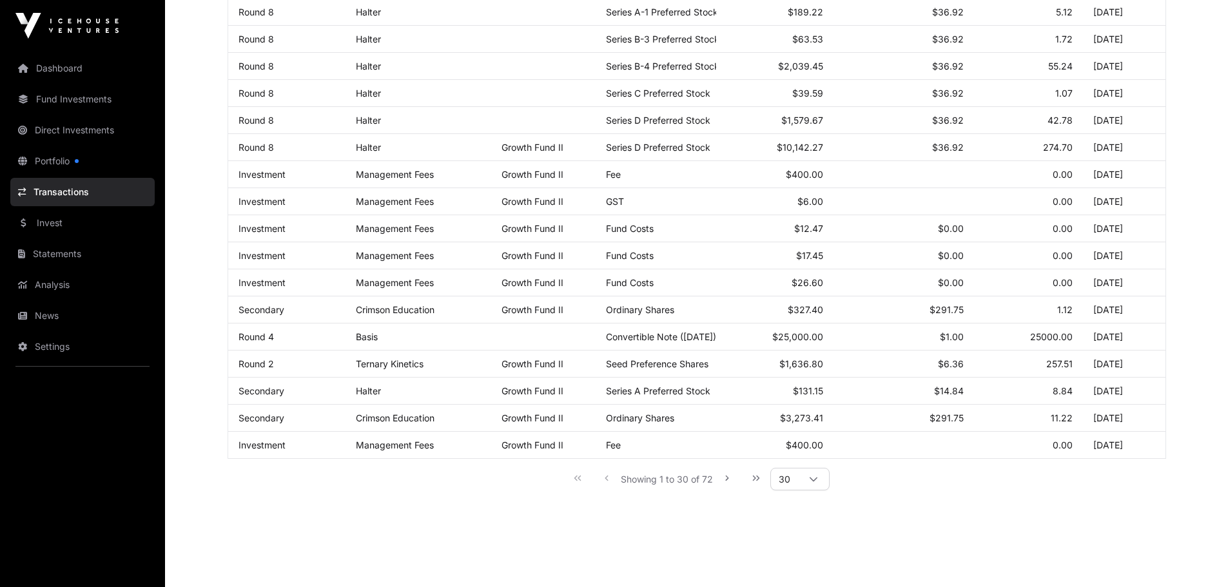
scroll to position [606, 0]
